Goal: Task Accomplishment & Management: Complete application form

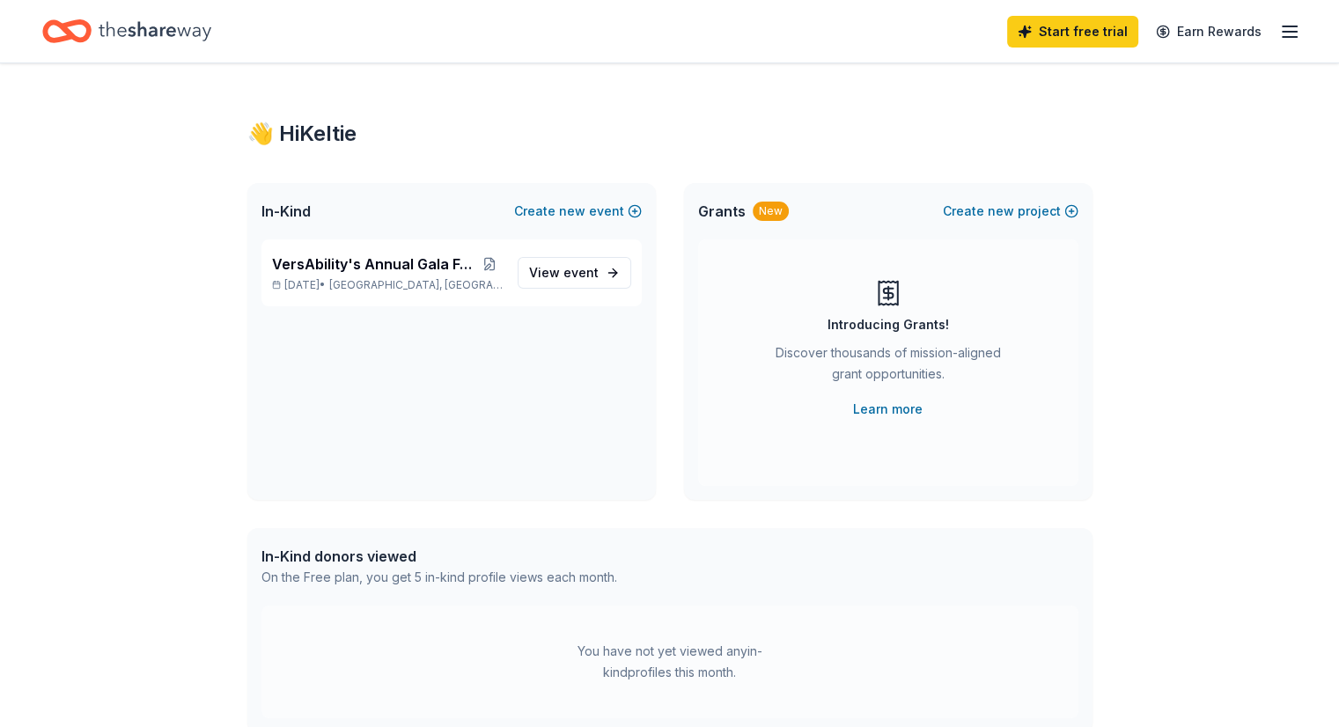
click at [1279, 34] on icon "button" at bounding box center [1289, 31] width 21 height 21
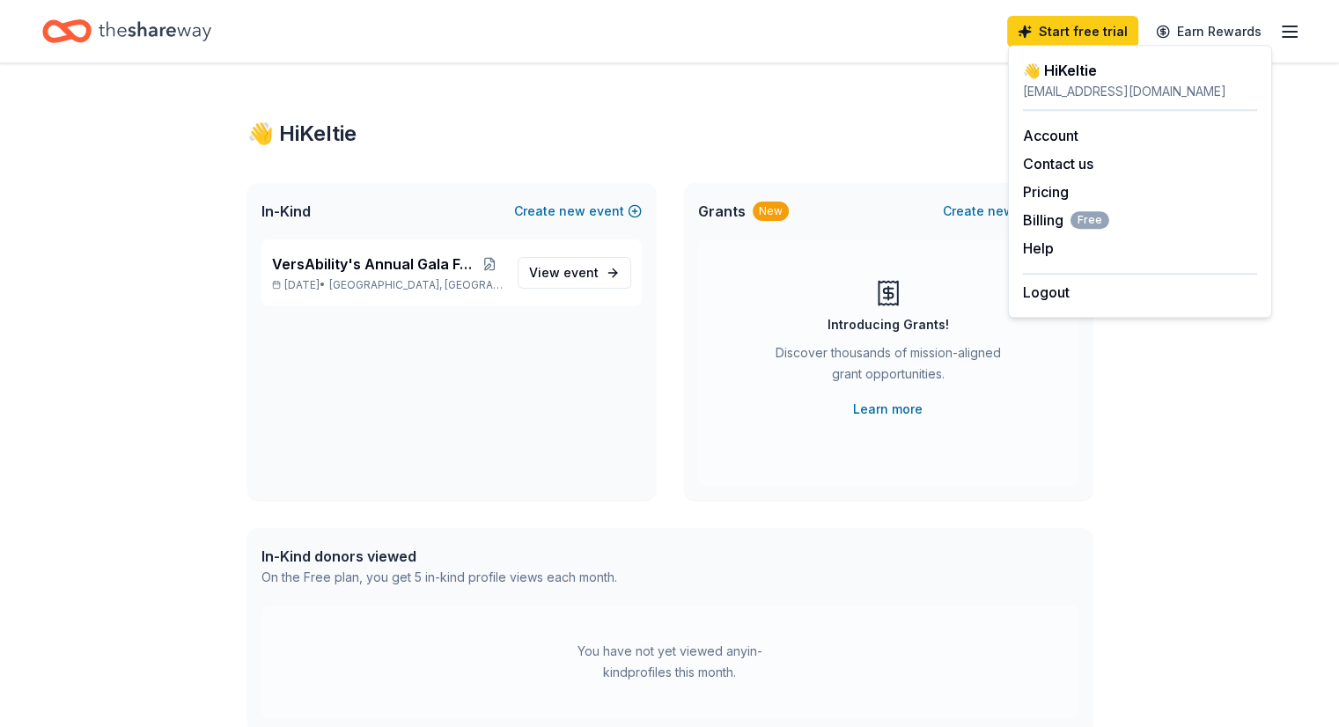
click at [185, 17] on icon "Home" at bounding box center [155, 31] width 113 height 36
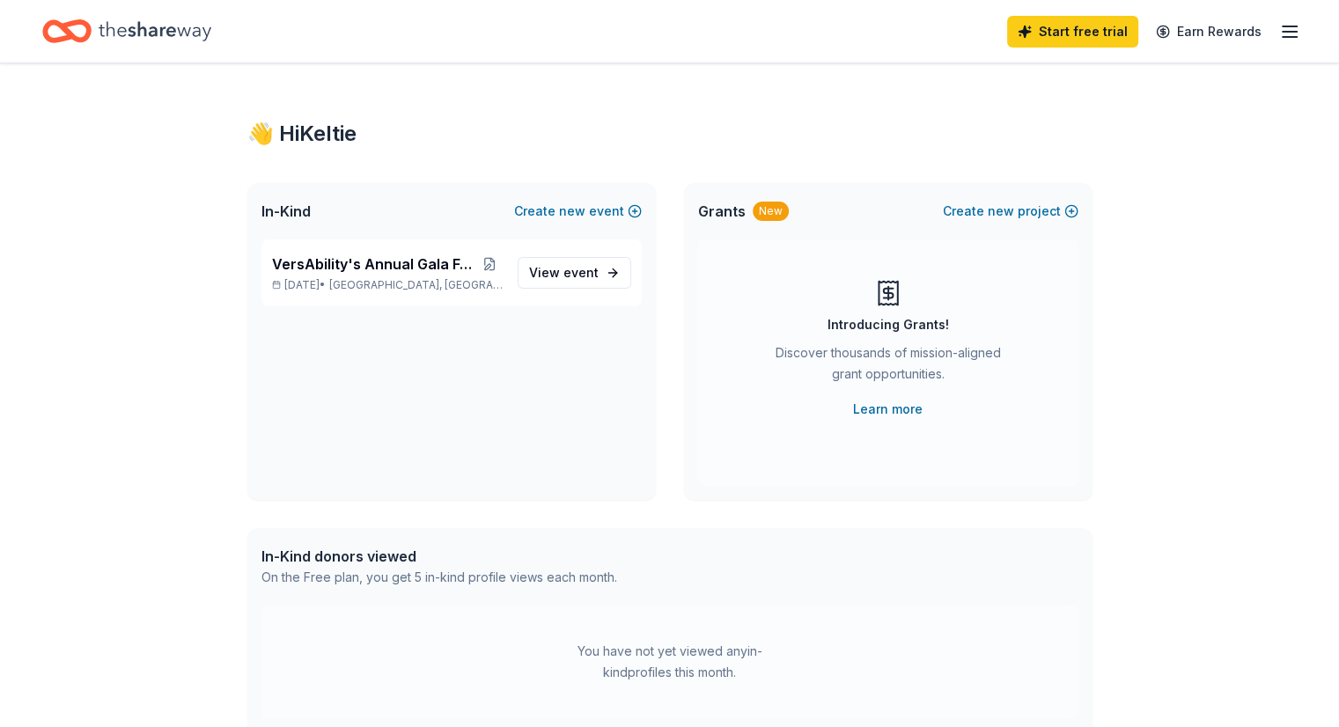
click at [208, 18] on icon "Home" at bounding box center [155, 31] width 113 height 36
click at [405, 262] on span "VersAbility's Annual Gala Fundraiser" at bounding box center [373, 264] width 203 height 21
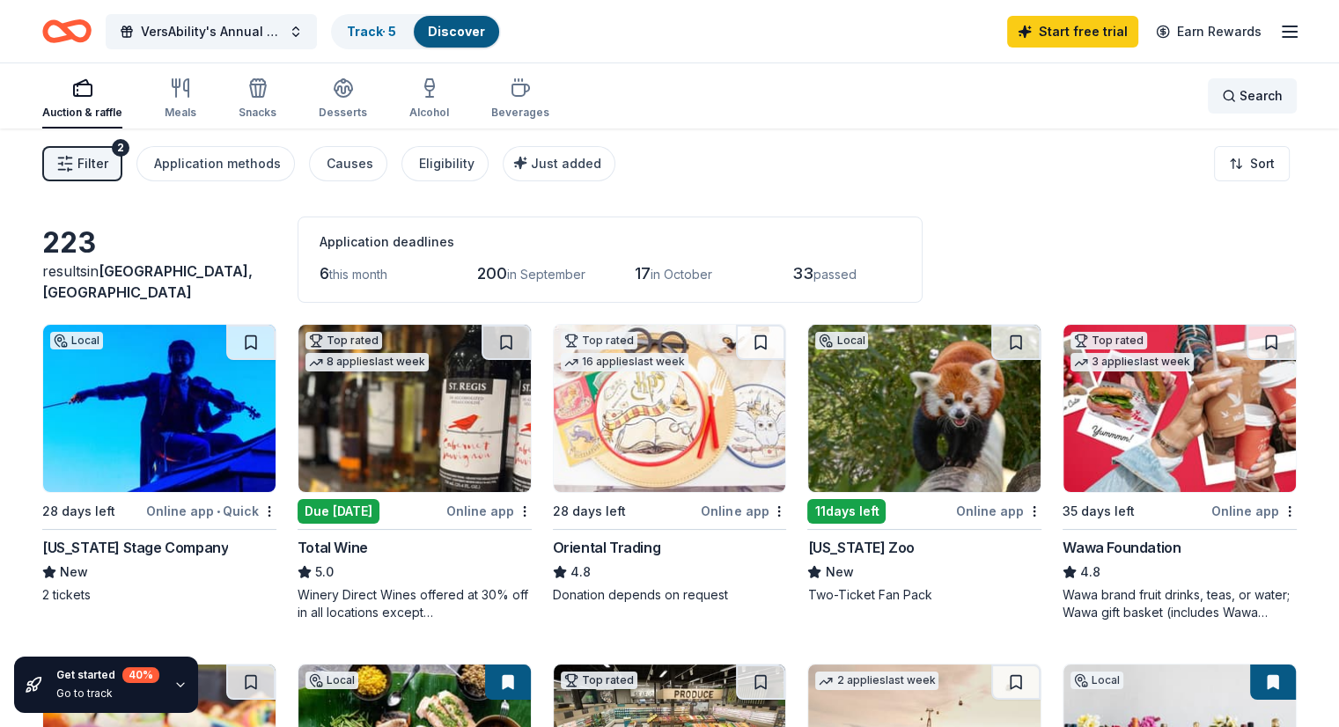
click at [1240, 91] on span "Search" at bounding box center [1261, 95] width 43 height 21
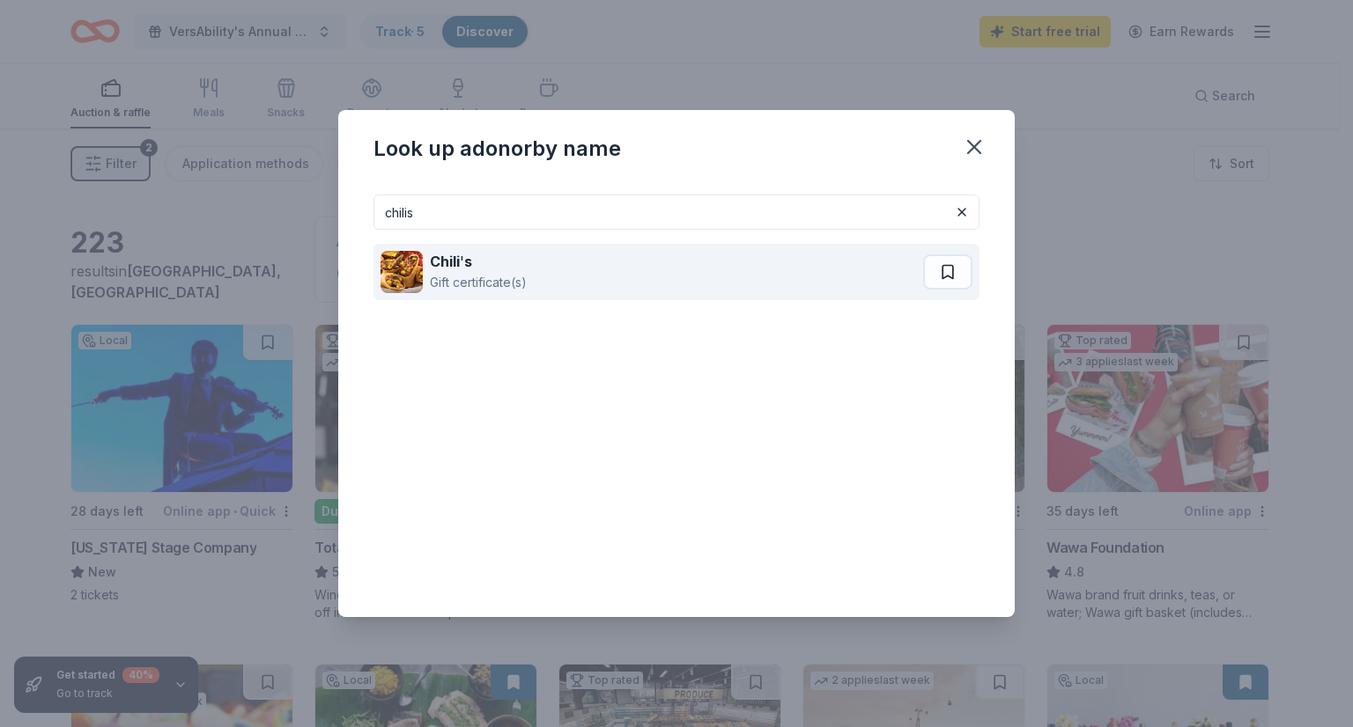
type input "chilis"
click at [578, 260] on div "Chili ' s Gift certificate(s)" at bounding box center [651, 272] width 542 height 56
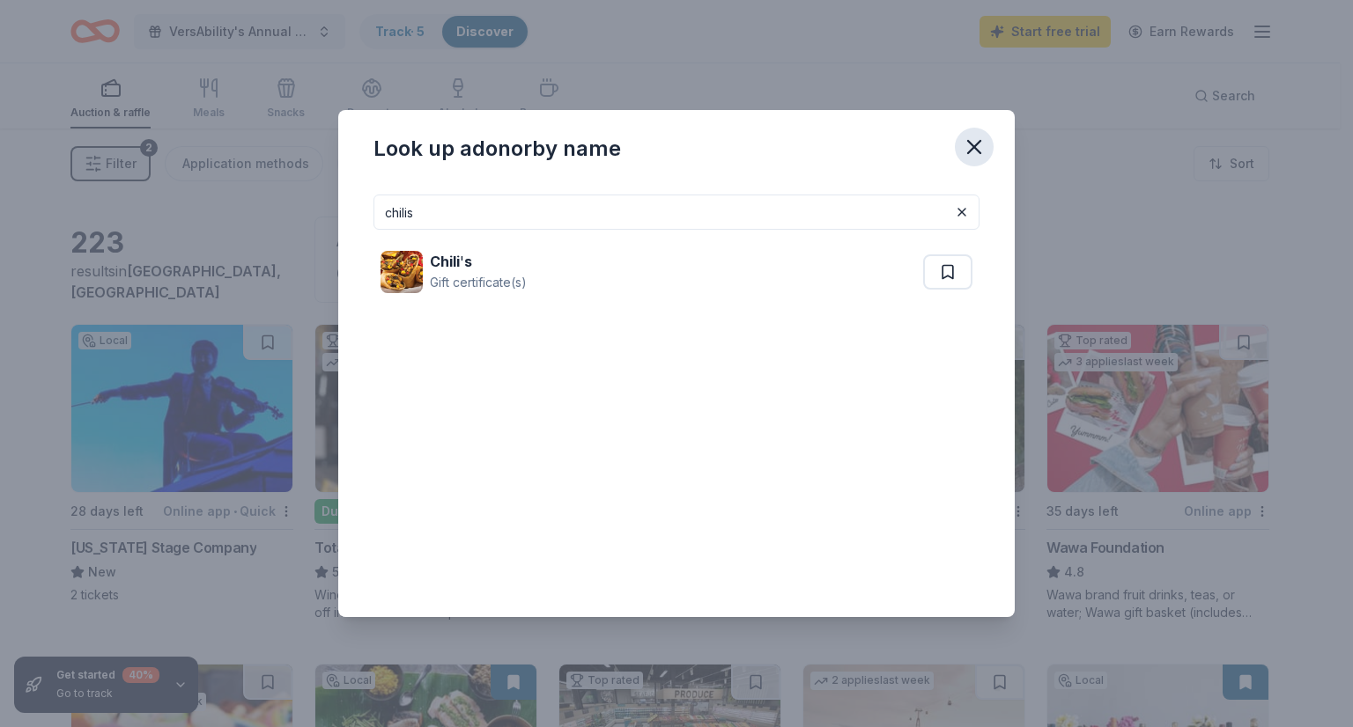
click at [972, 142] on icon "button" at bounding box center [974, 147] width 25 height 25
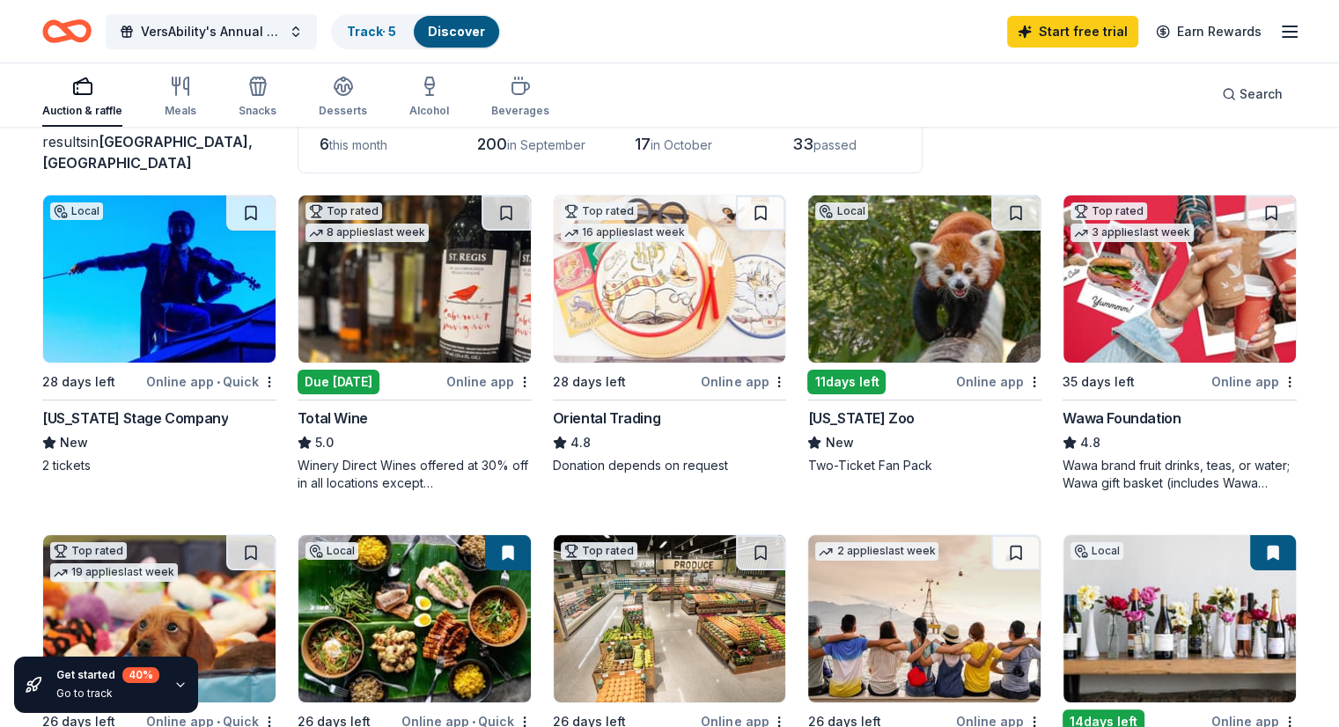
scroll to position [130, 0]
click at [448, 282] on img at bounding box center [415, 278] width 232 height 167
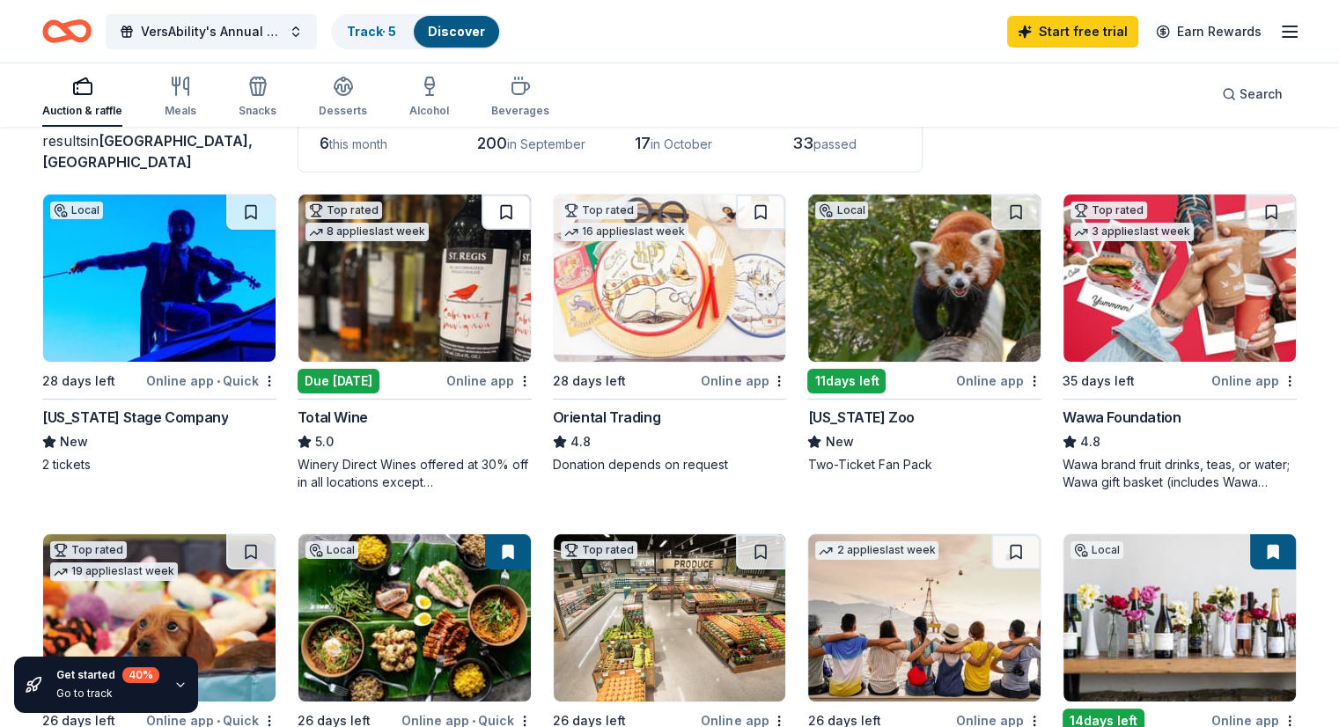
click at [509, 214] on button at bounding box center [506, 212] width 49 height 35
click at [431, 328] on img at bounding box center [415, 278] width 232 height 167
click at [528, 378] on html "VersAbility's Annual Gala Fundraiser Track · 6 Discover Start free trial Earn R…" at bounding box center [669, 233] width 1339 height 727
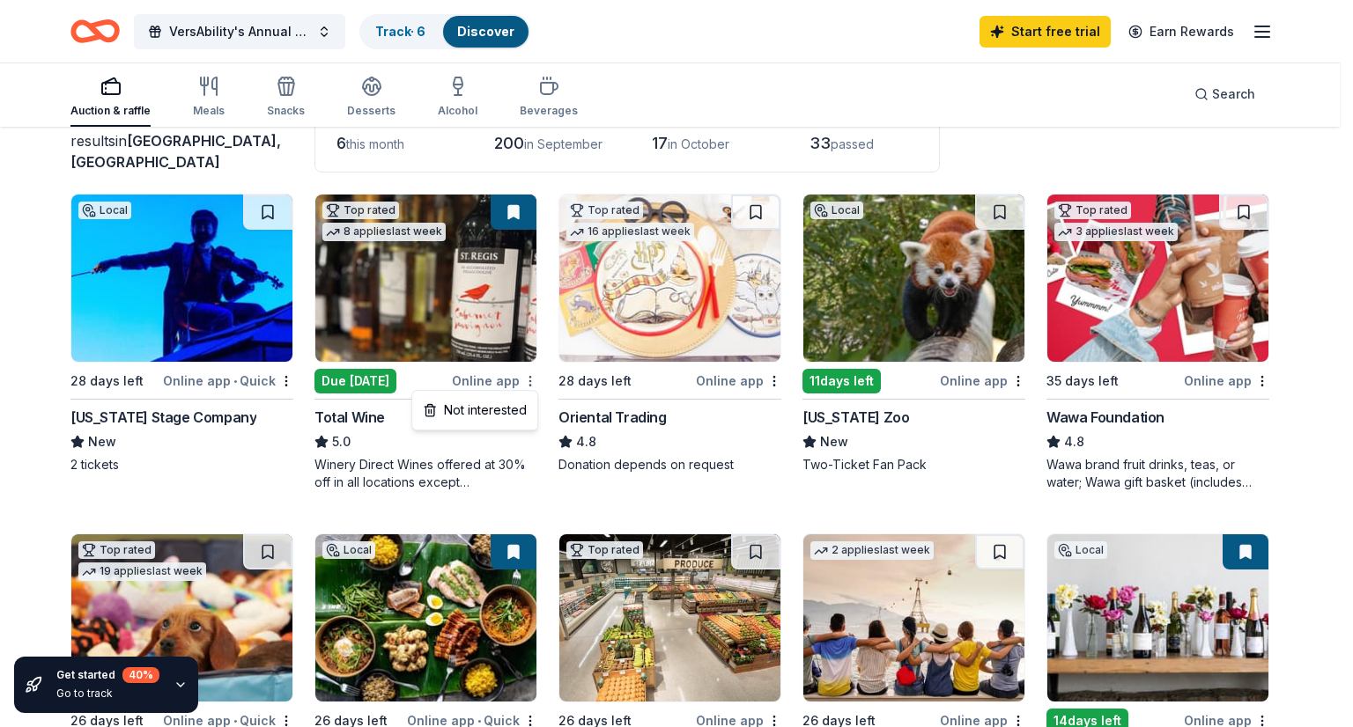
click at [528, 378] on html "VersAbility's Annual Gala Fundraiser Track · 6 Discover Start free trial Earn R…" at bounding box center [676, 233] width 1353 height 727
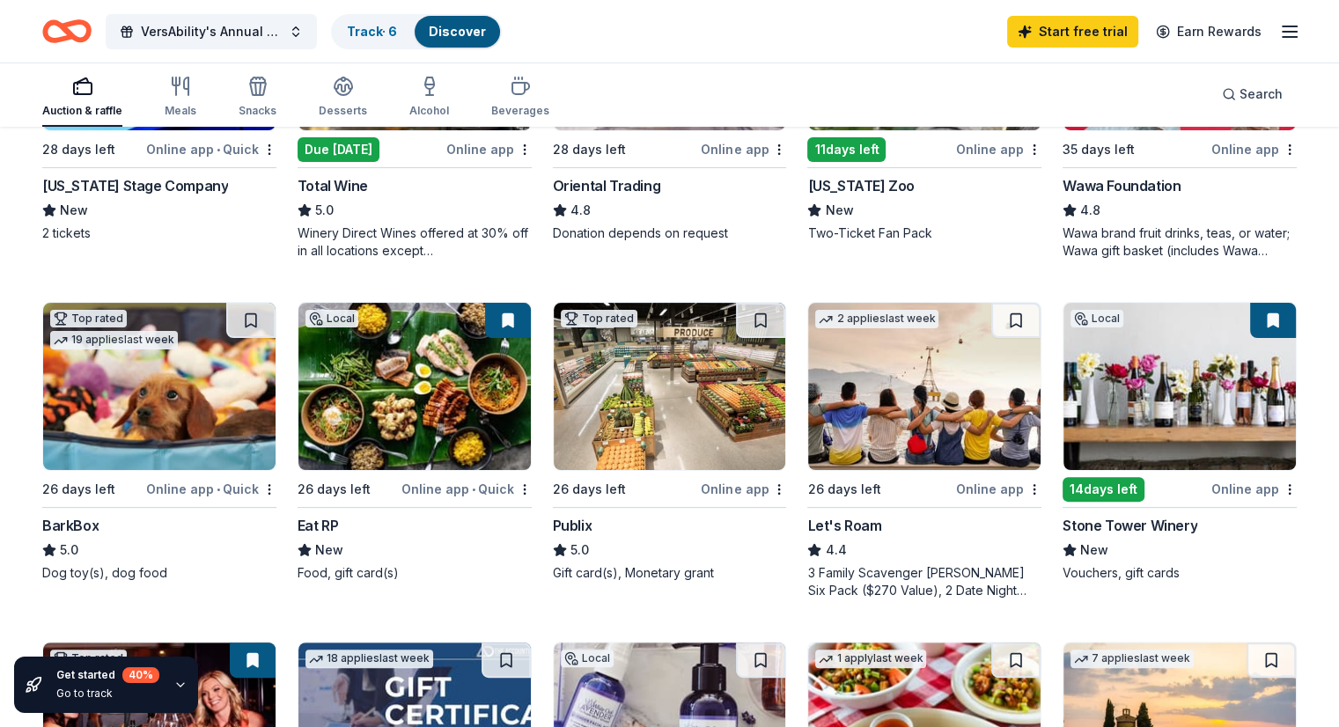
scroll to position [358, 0]
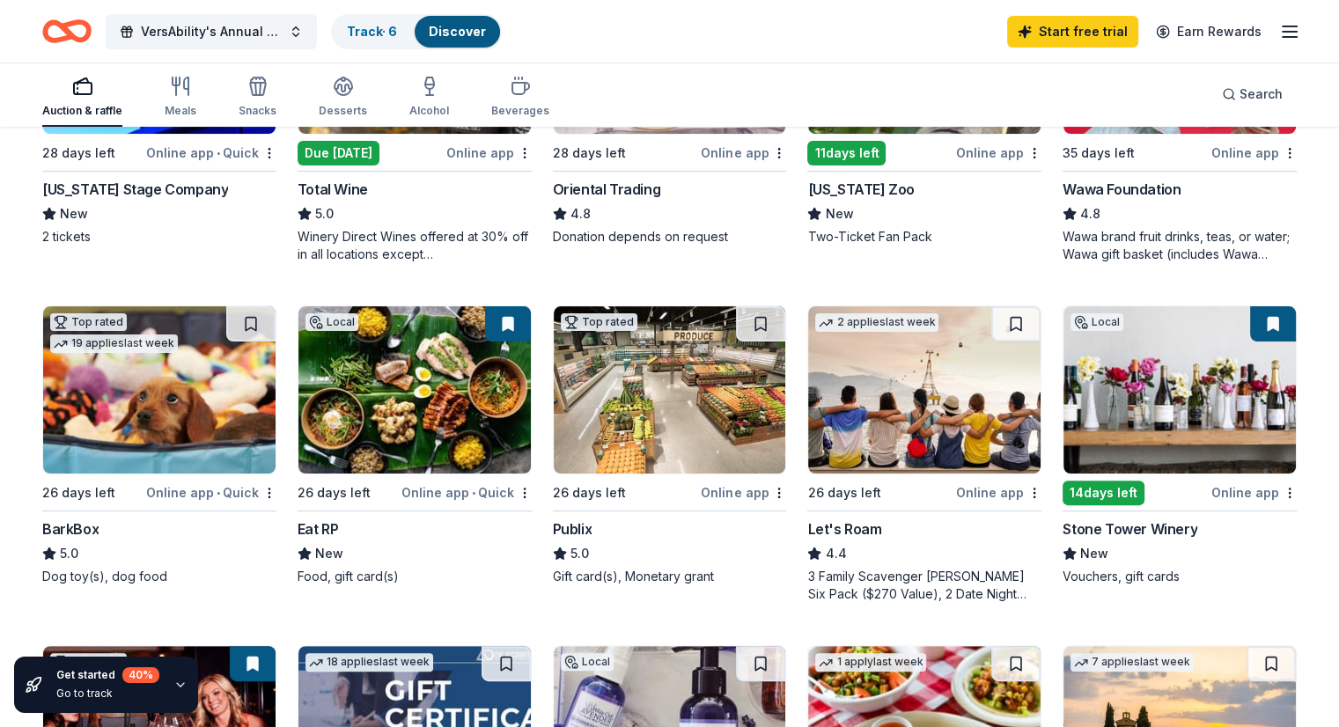
click at [487, 492] on div "Online app • Quick" at bounding box center [467, 493] width 130 height 22
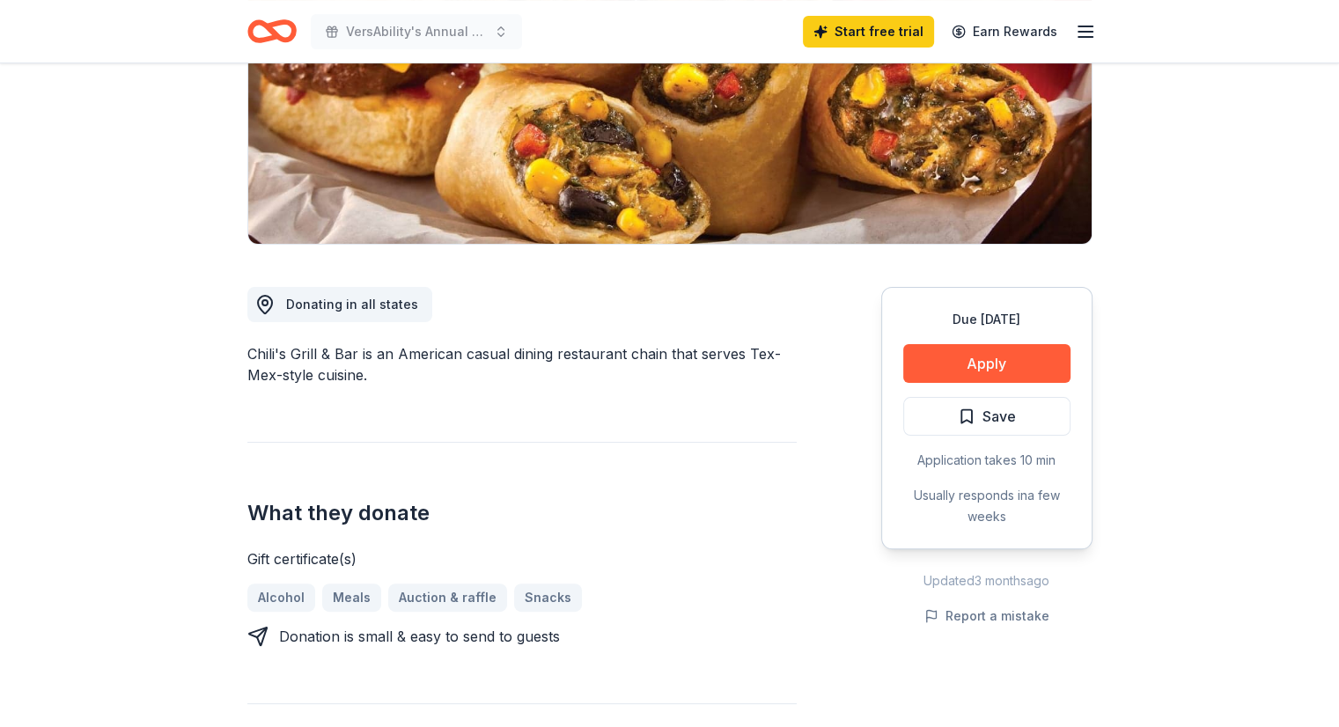
scroll to position [292, 0]
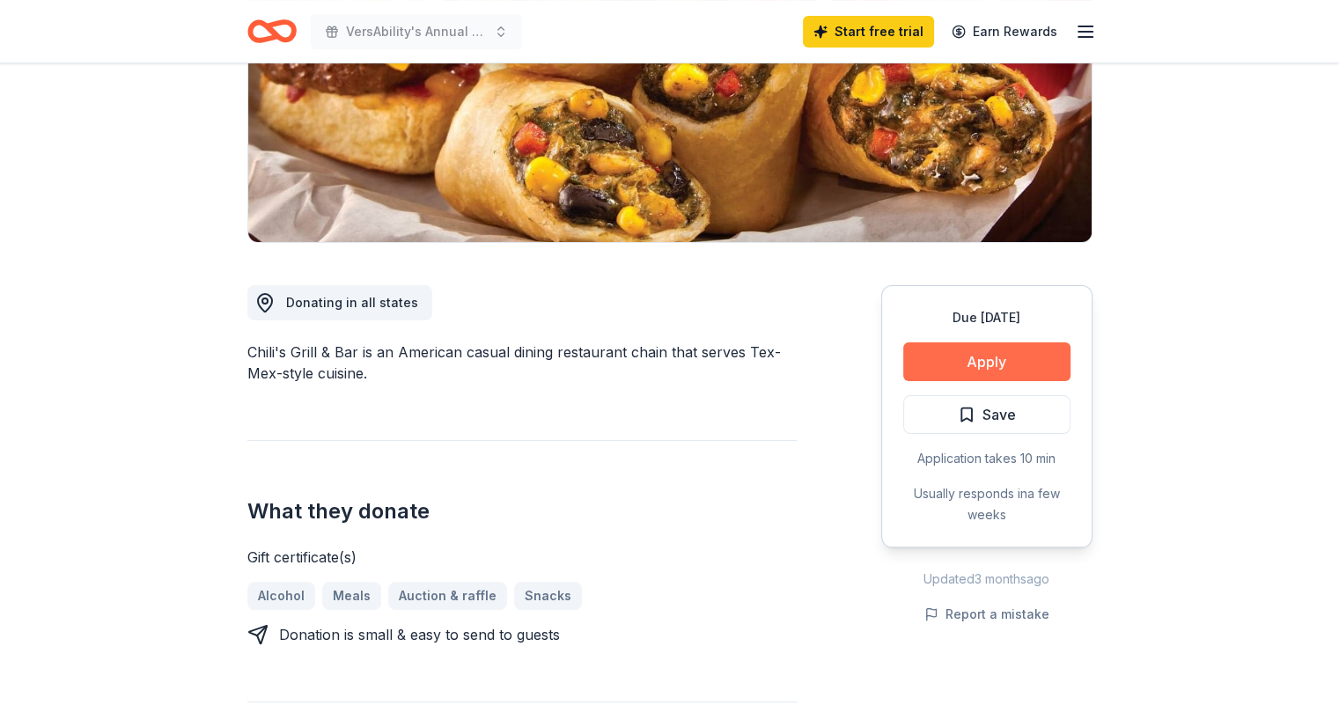
click at [986, 367] on button "Apply" at bounding box center [986, 362] width 167 height 39
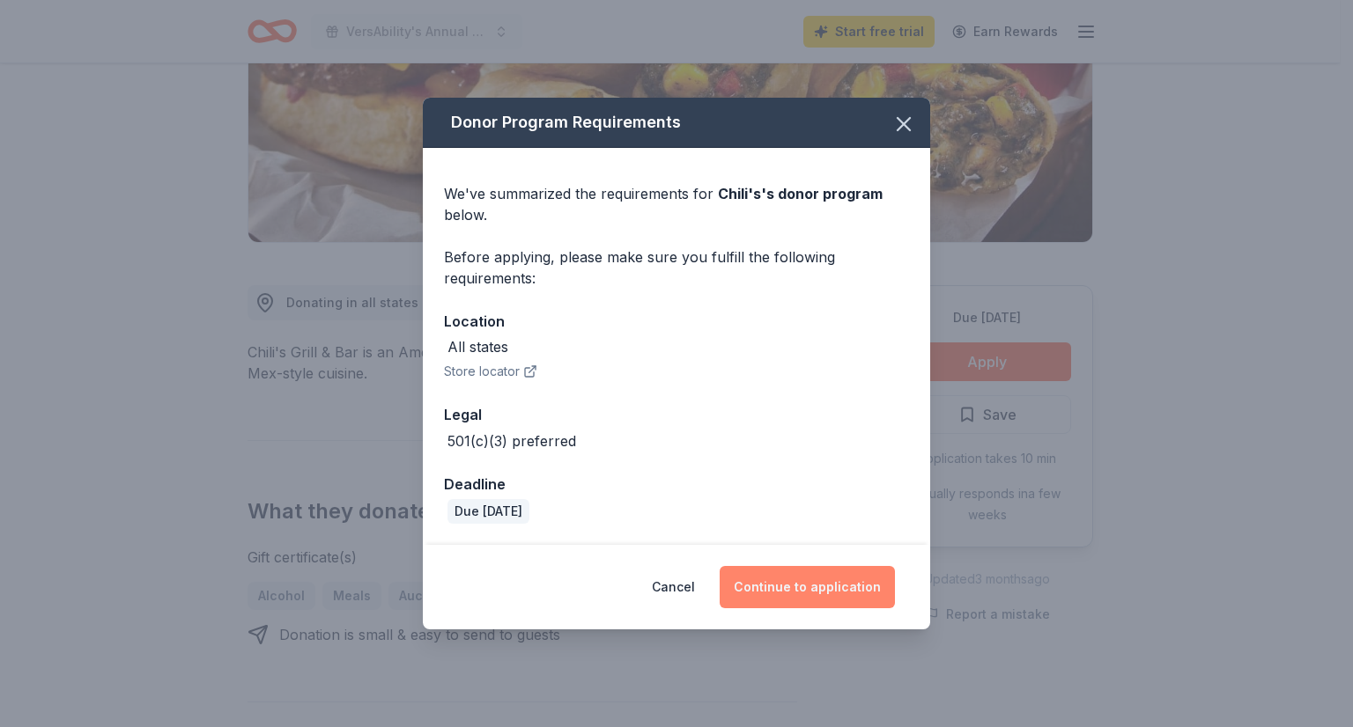
click at [811, 591] on button "Continue to application" at bounding box center [806, 587] width 175 height 42
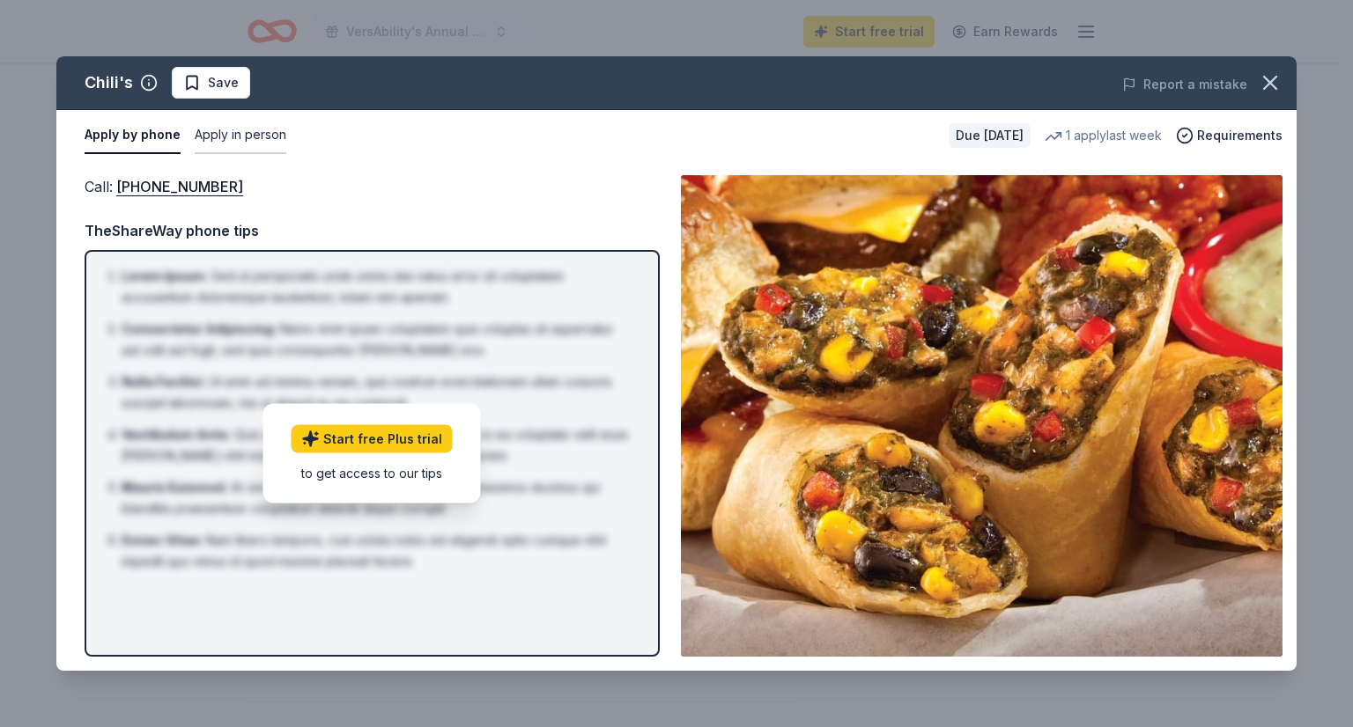
click at [245, 135] on button "Apply in person" at bounding box center [241, 135] width 92 height 37
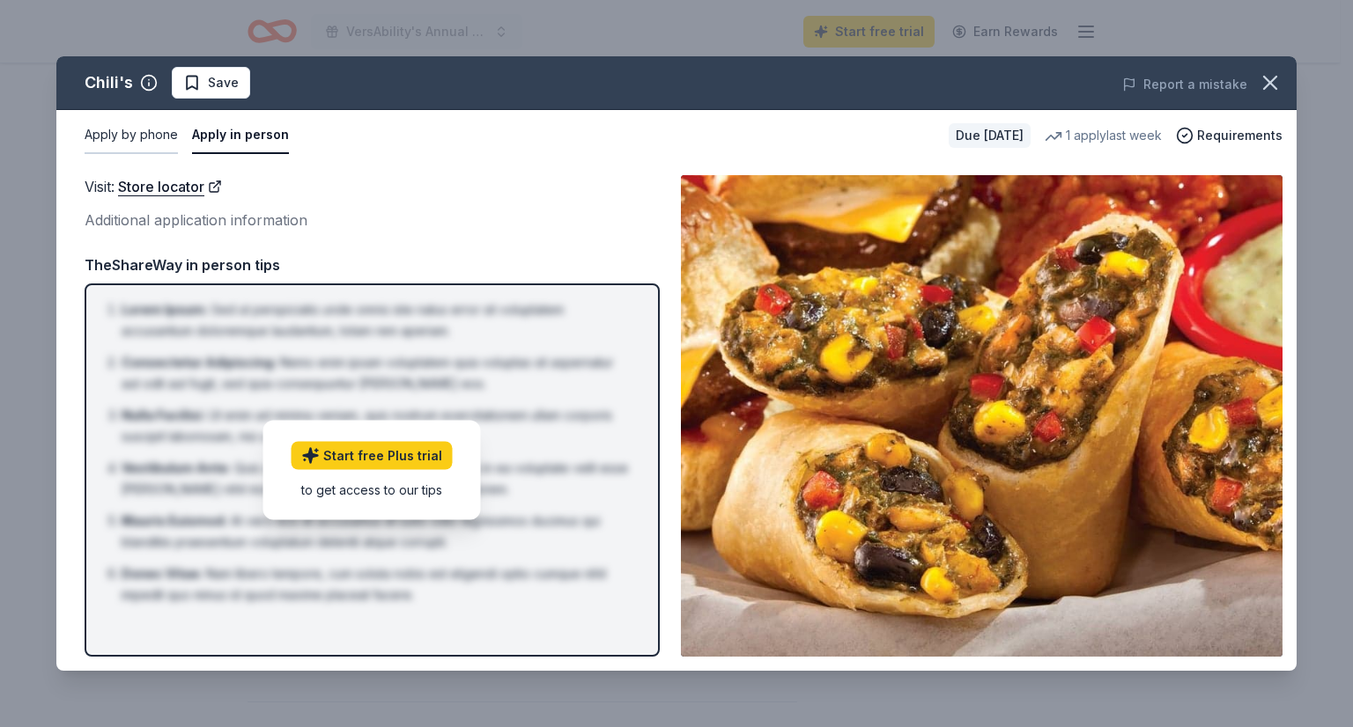
click at [142, 131] on button "Apply by phone" at bounding box center [131, 135] width 93 height 37
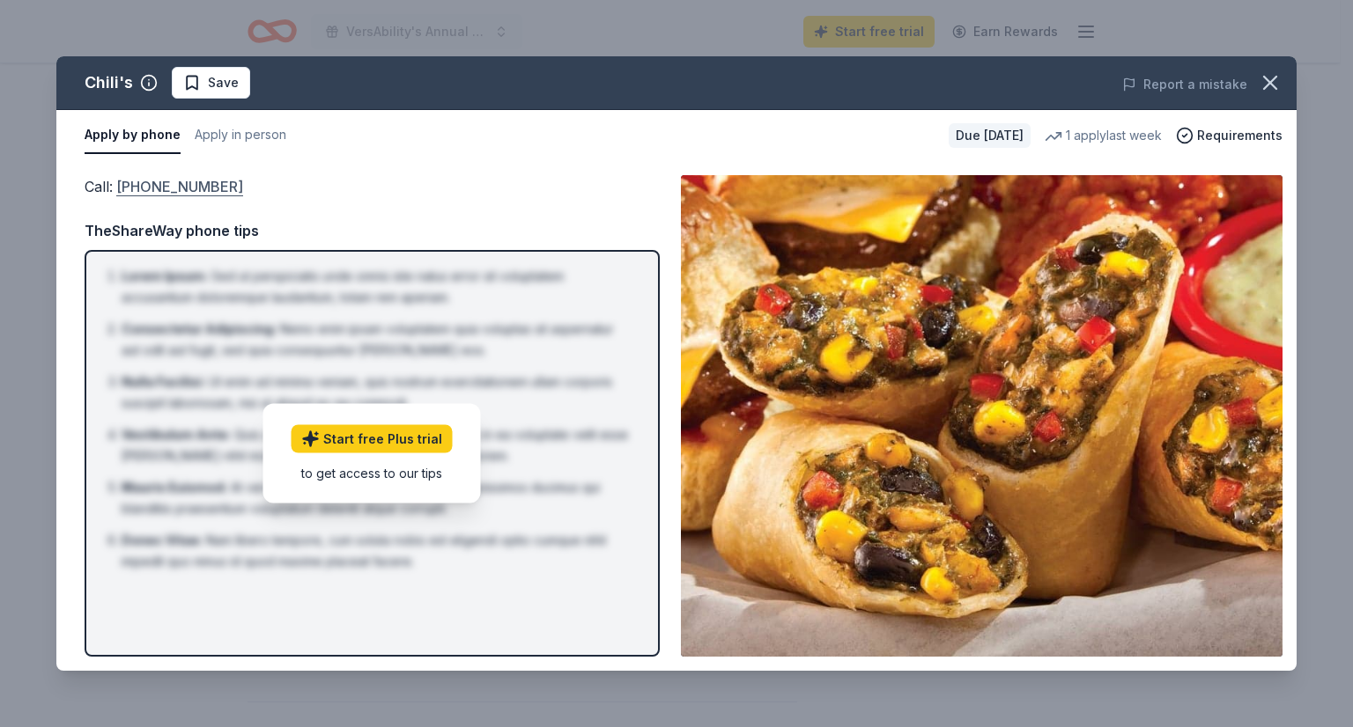
click at [159, 179] on link "(559) 432-3711" at bounding box center [179, 186] width 127 height 23
click at [1200, 138] on span "Requirements" at bounding box center [1239, 135] width 85 height 21
click at [1265, 81] on icon "button" at bounding box center [1269, 82] width 25 height 25
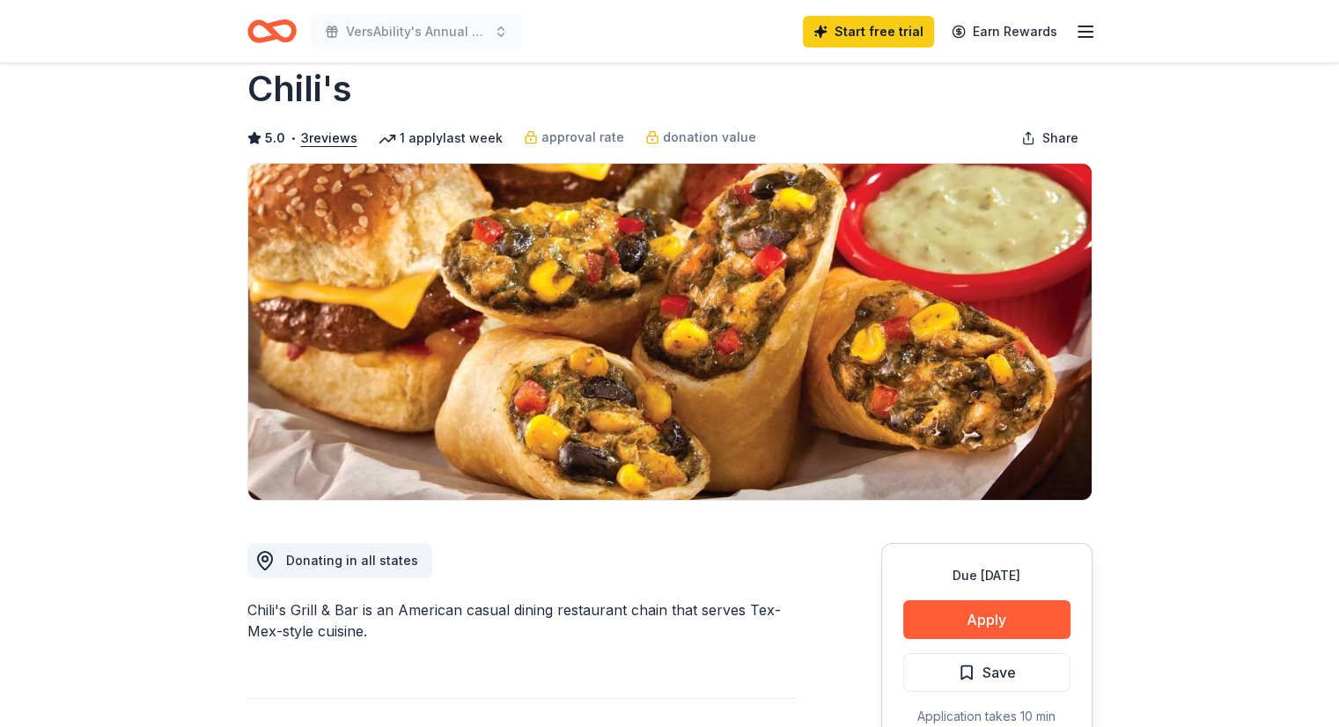
scroll to position [0, 0]
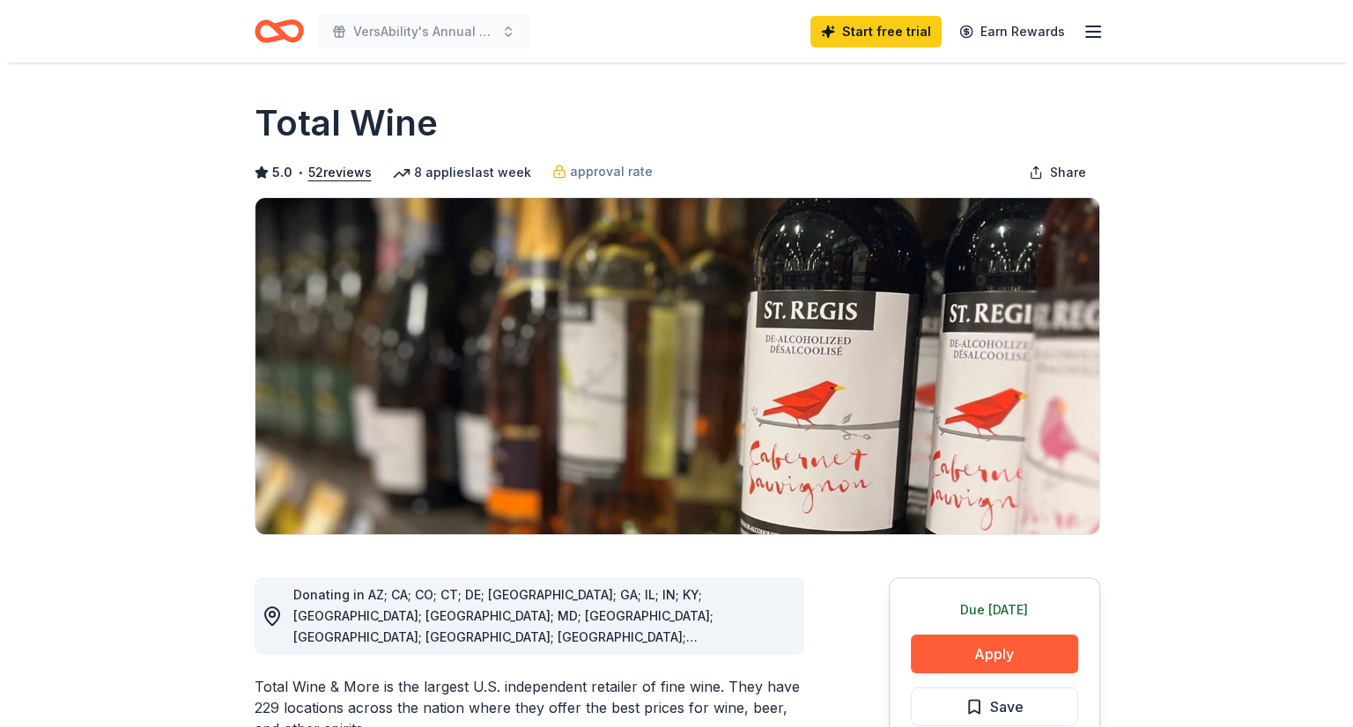
scroll to position [99, 0]
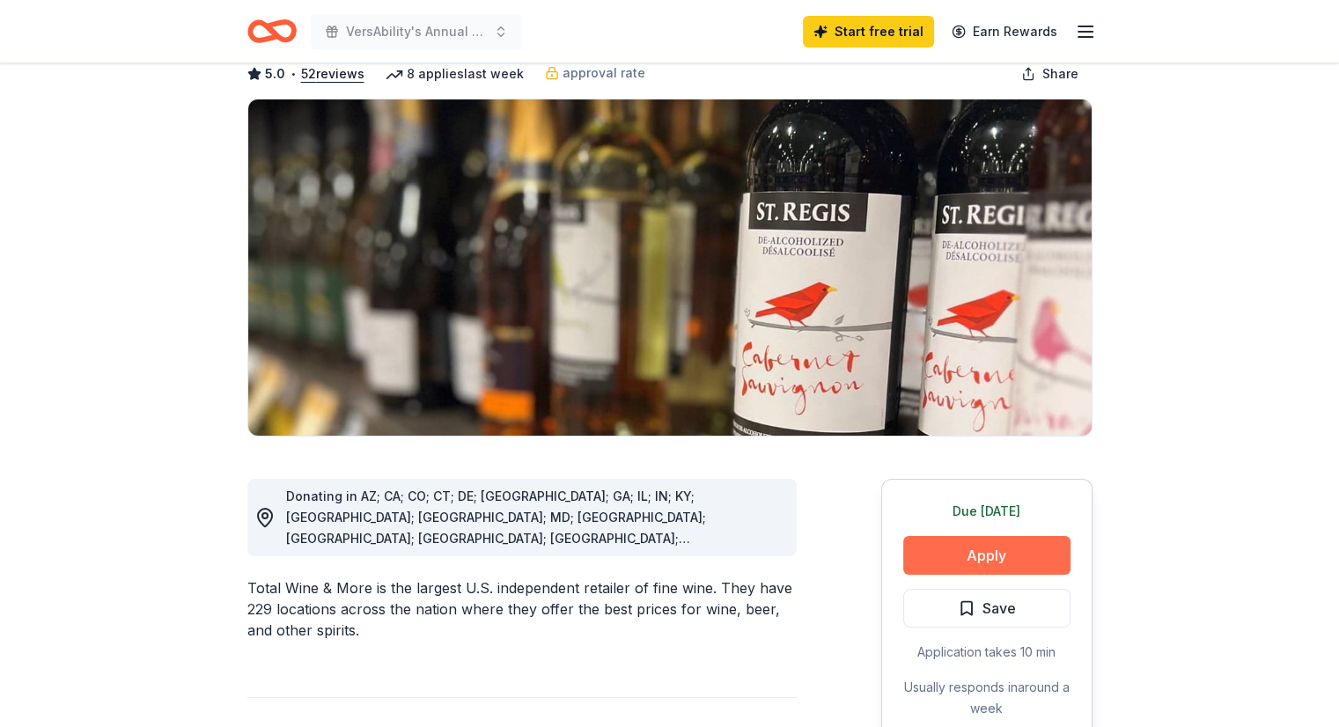
click at [1003, 542] on button "Apply" at bounding box center [986, 555] width 167 height 39
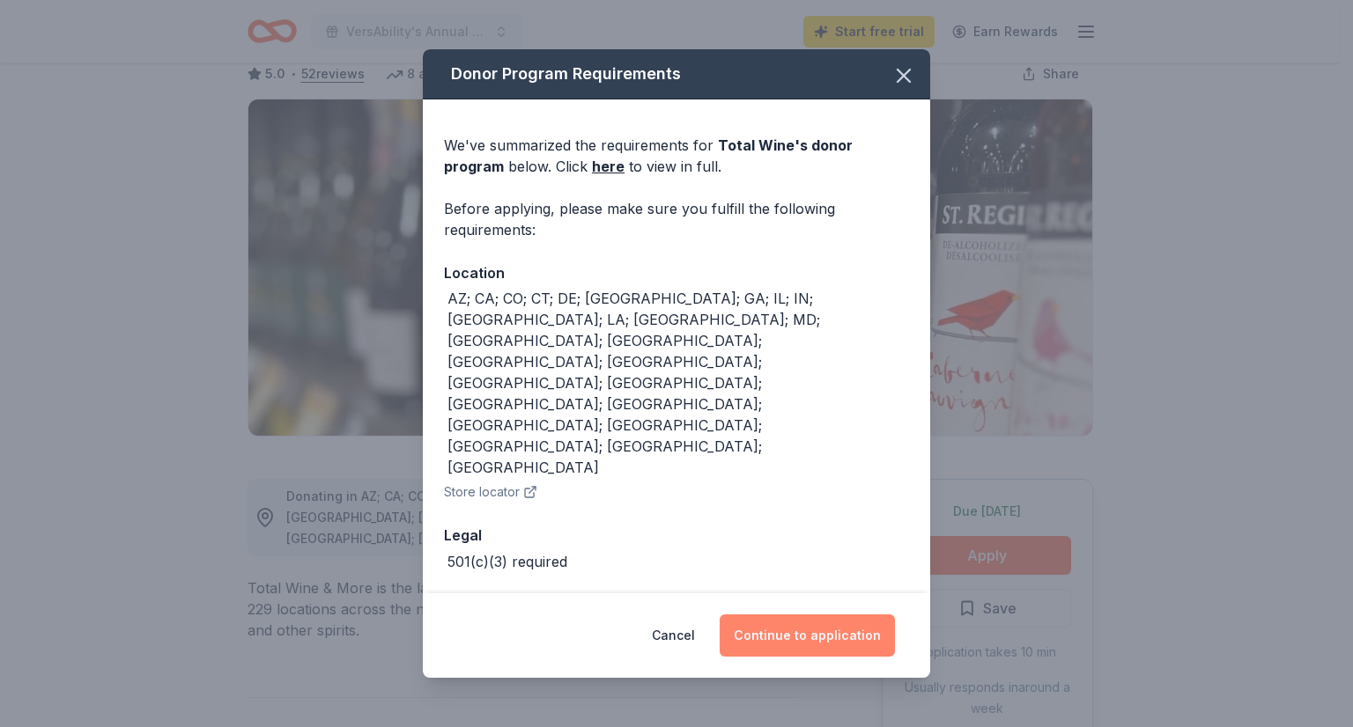
click at [856, 615] on button "Continue to application" at bounding box center [806, 636] width 175 height 42
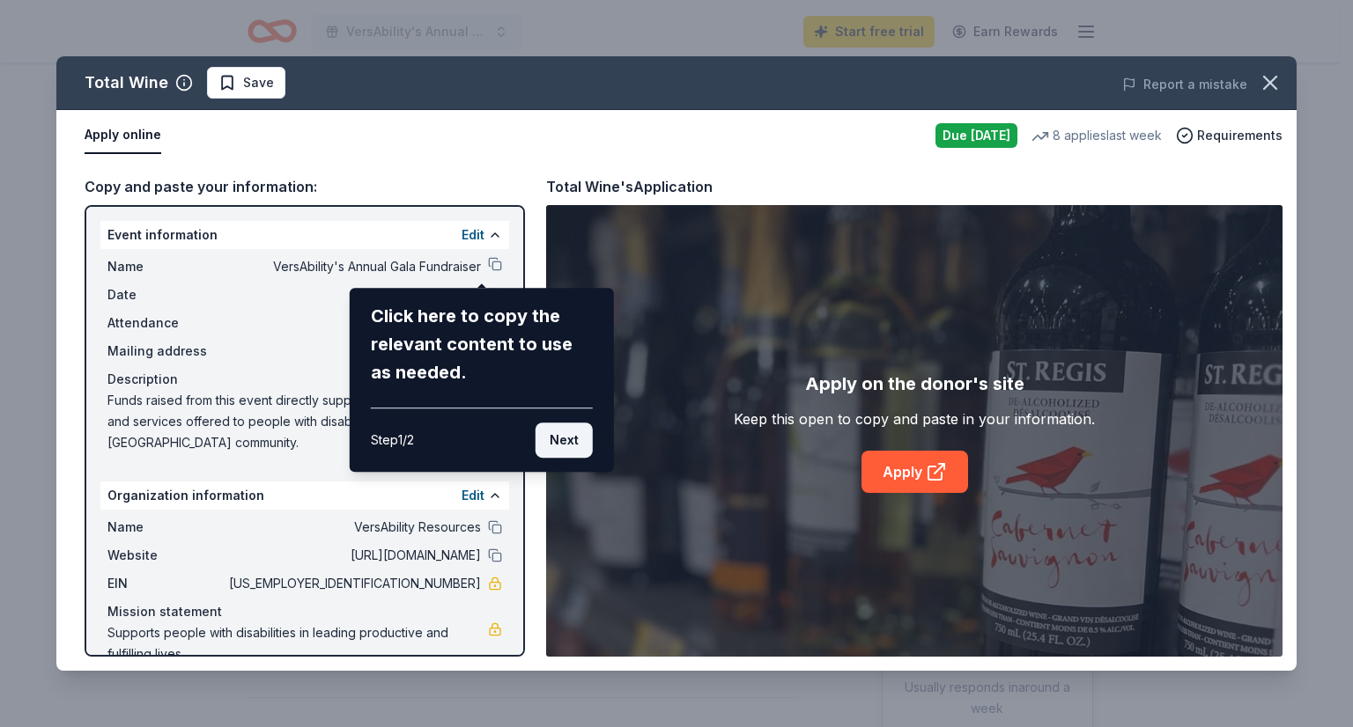
click at [564, 448] on button "Next" at bounding box center [563, 440] width 57 height 35
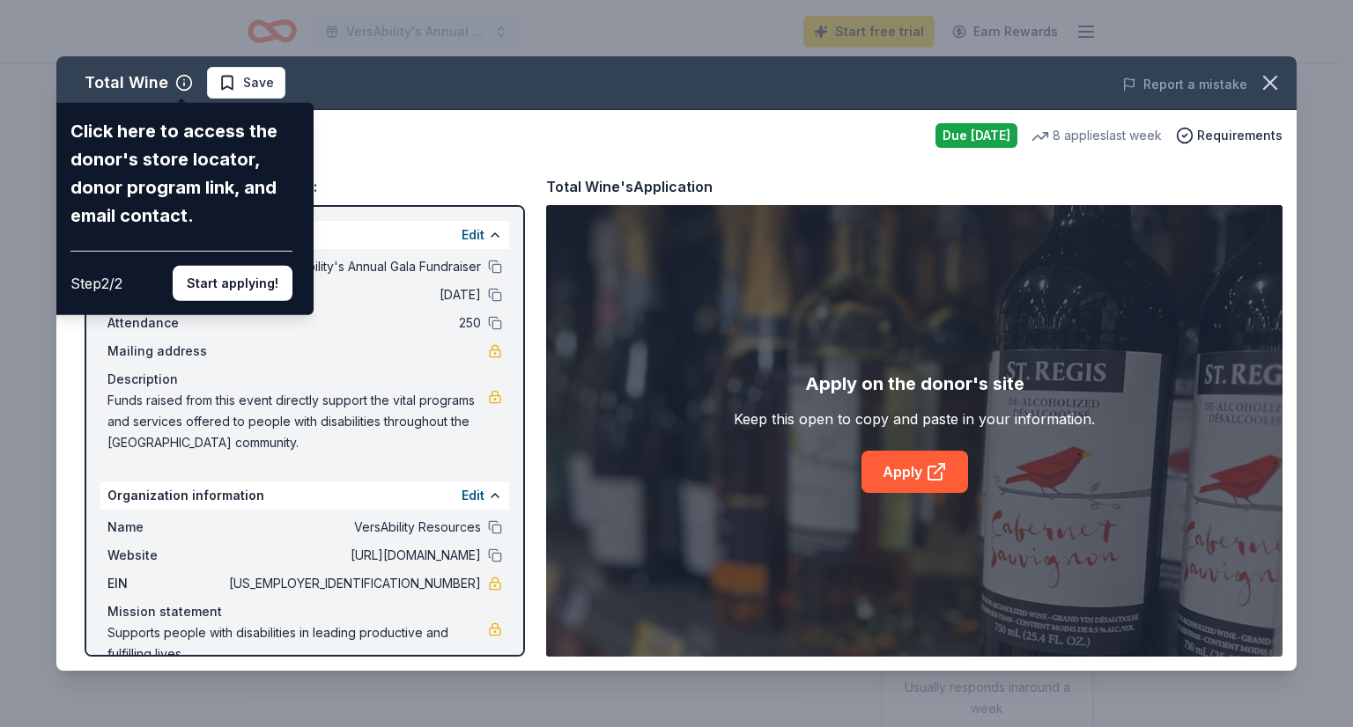
click at [292, 129] on div "Click here to access the donor's store locator, donor program link, and email c…" at bounding box center [181, 209] width 264 height 212
click at [389, 162] on div "Total Wine Click here to access the donor's store locator, donor program link, …" at bounding box center [676, 363] width 1240 height 615
click at [447, 183] on div "Total Wine Click here to access the donor's store locator, donor program link, …" at bounding box center [676, 363] width 1240 height 615
click at [216, 286] on button "Start applying!" at bounding box center [233, 283] width 120 height 35
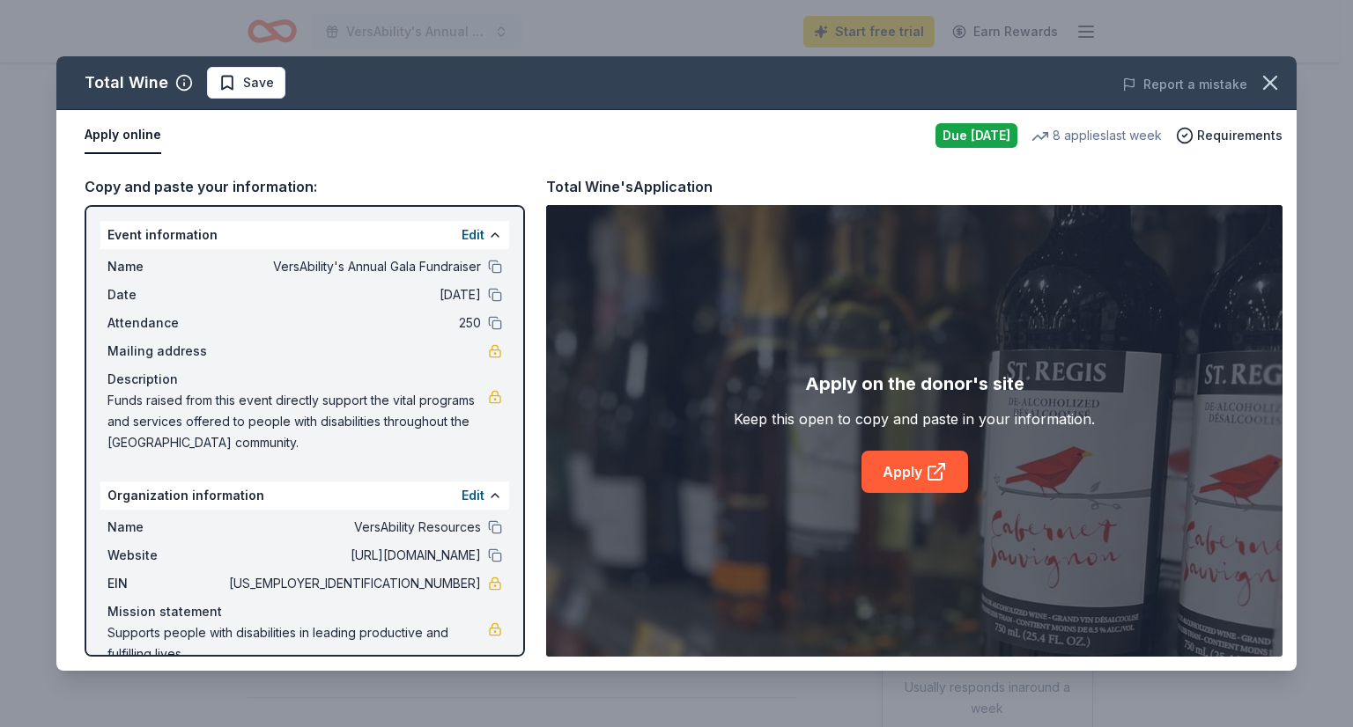
scroll to position [30, 0]
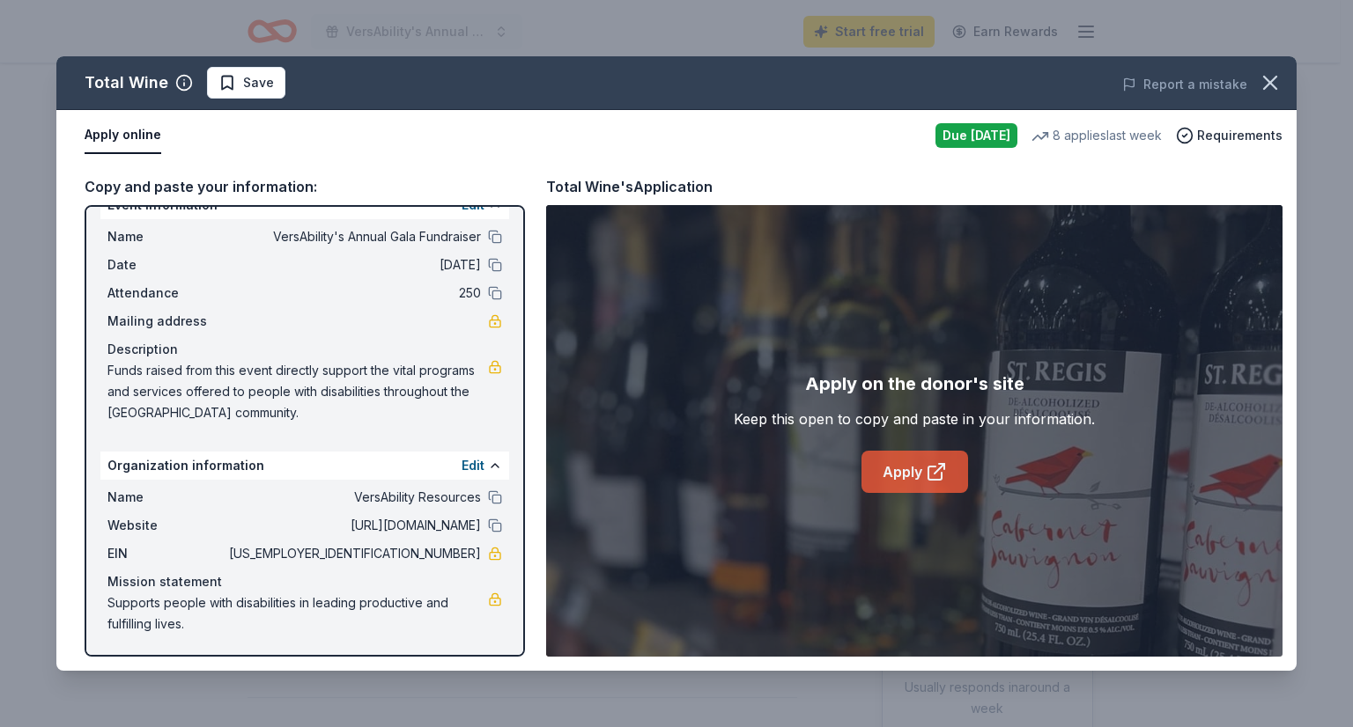
click at [898, 478] on link "Apply" at bounding box center [914, 472] width 107 height 42
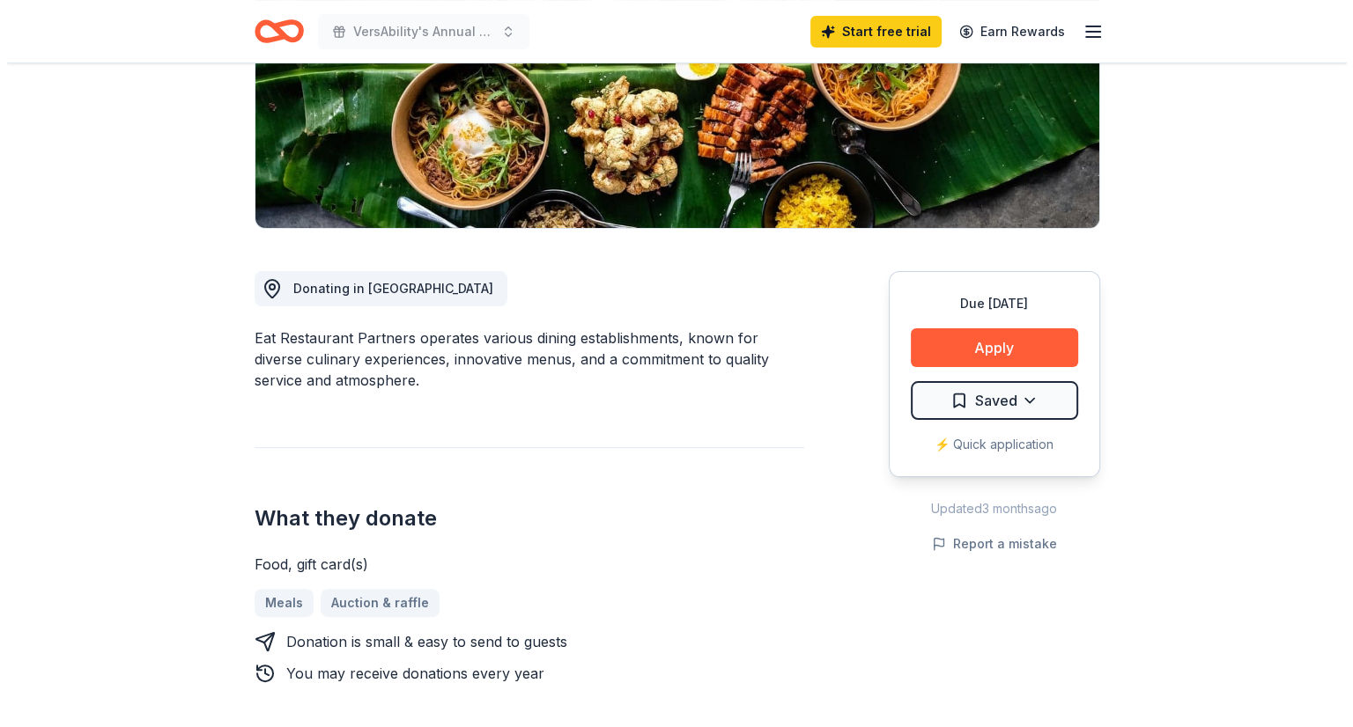
scroll to position [312, 0]
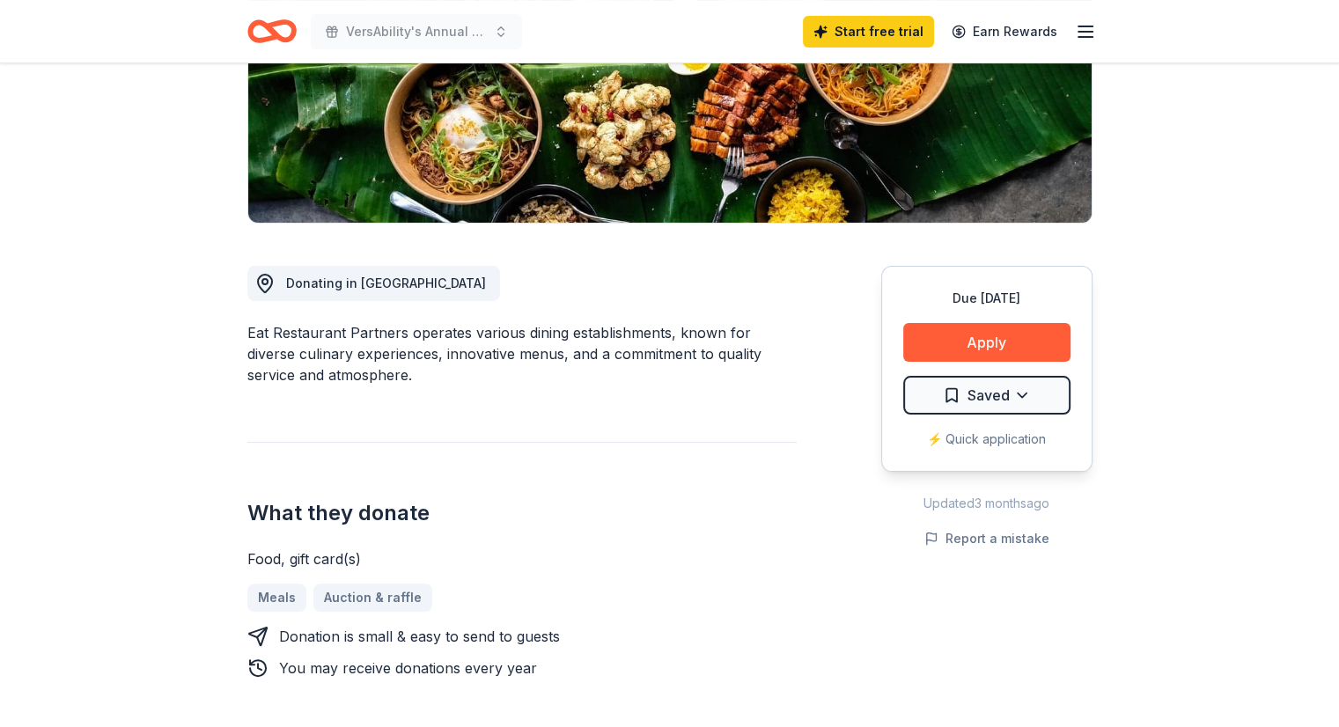
click at [1004, 360] on div "Due in 26 days Apply Saved ⚡️ Quick application" at bounding box center [986, 369] width 211 height 206
click at [976, 339] on button "Apply" at bounding box center [986, 342] width 167 height 39
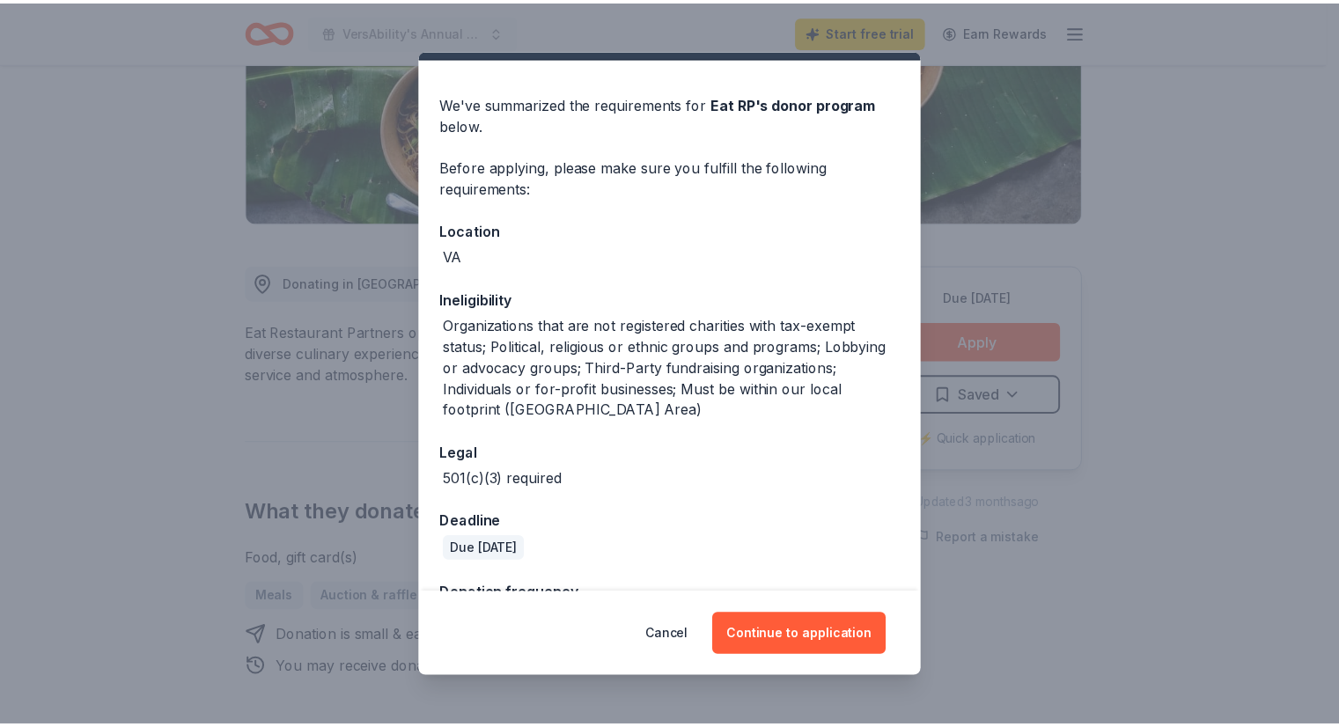
scroll to position [100, 0]
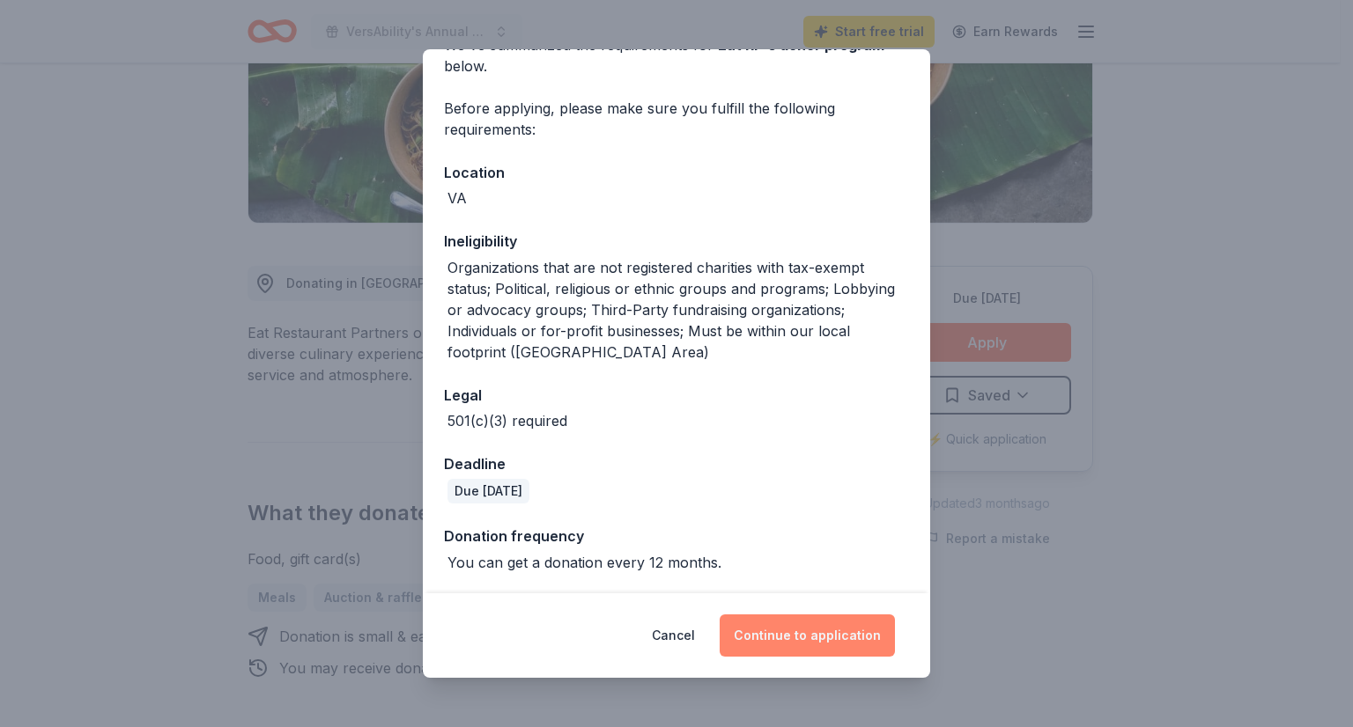
click at [806, 642] on button "Continue to application" at bounding box center [806, 636] width 175 height 42
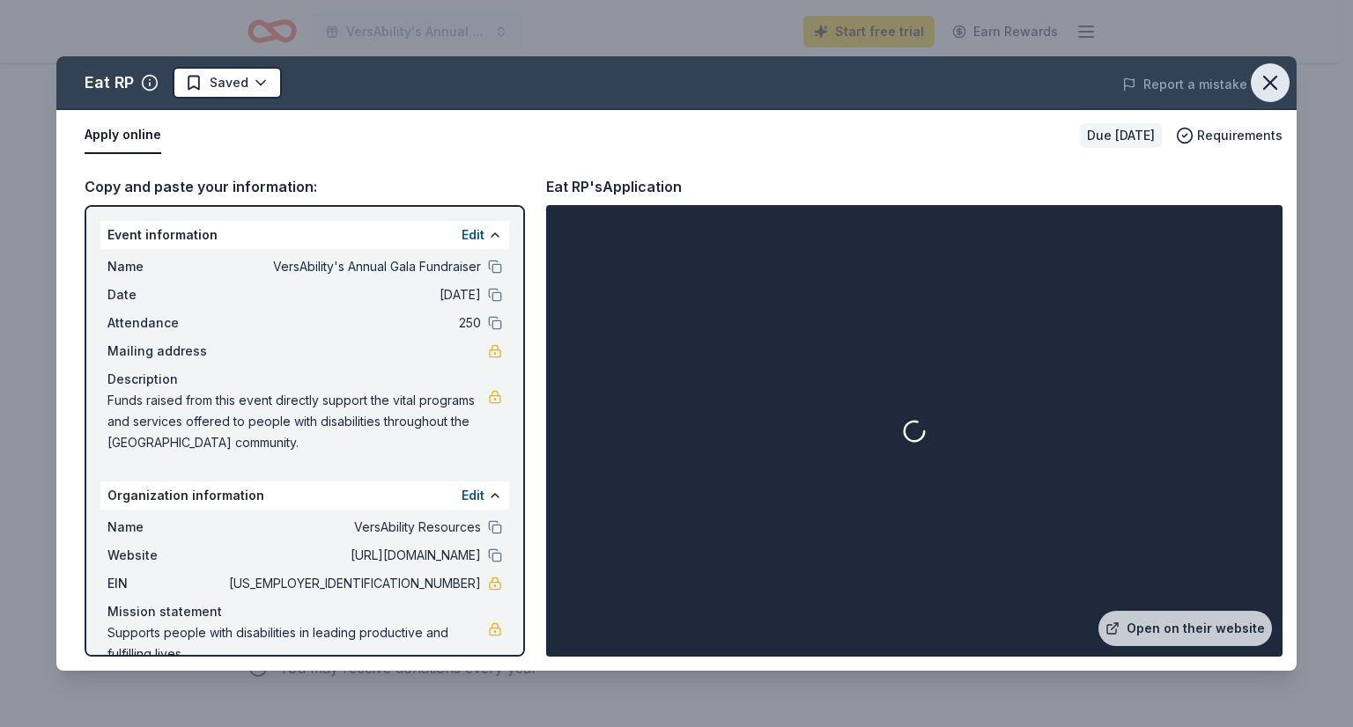
click at [1272, 79] on icon "button" at bounding box center [1270, 83] width 12 height 12
